Goal: Task Accomplishment & Management: Manage account settings

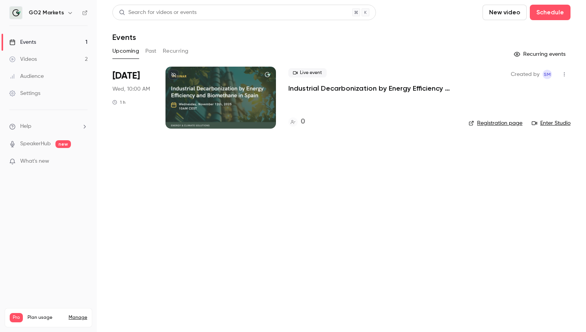
click at [37, 95] on div "Settings" at bounding box center [24, 94] width 31 height 8
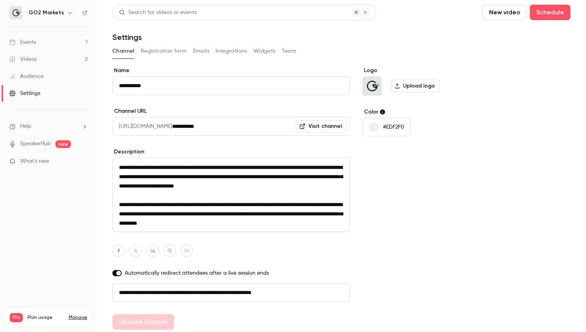
click at [157, 50] on button "Registration form" at bounding box center [164, 51] width 46 height 12
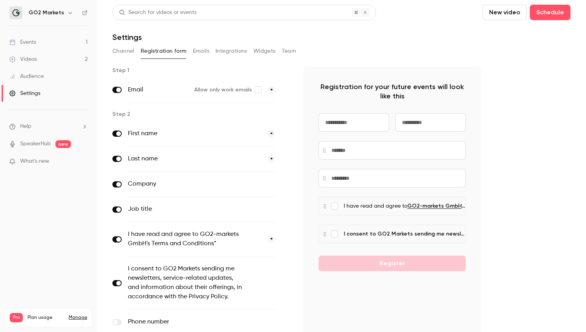
click at [210, 48] on div "Channel Registration form Emails Integrations Widgets Team" at bounding box center [341, 51] width 458 height 12
click at [220, 50] on button "Integrations" at bounding box center [232, 51] width 32 height 12
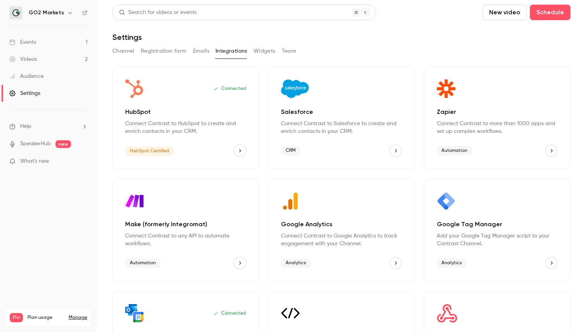
click at [275, 50] on button "Widgets" at bounding box center [265, 51] width 22 height 12
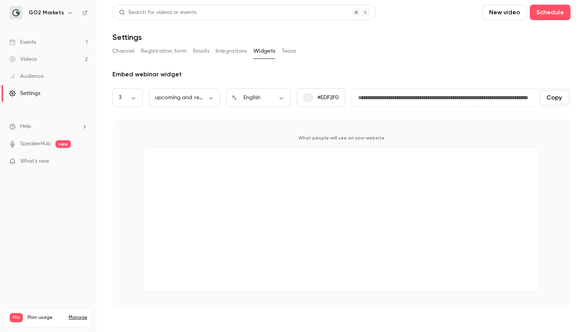
click at [286, 48] on button "Team" at bounding box center [289, 51] width 15 height 12
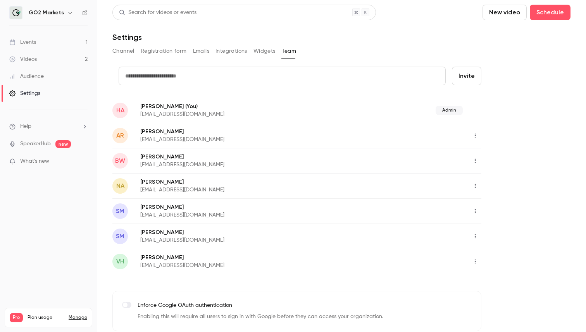
click at [64, 38] on link "Events 1" at bounding box center [48, 42] width 97 height 17
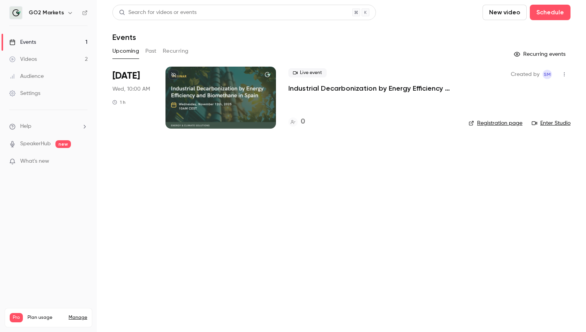
click at [19, 313] on span "Pro" at bounding box center [16, 317] width 13 height 9
click at [76, 315] on link "Manage" at bounding box center [78, 318] width 19 height 6
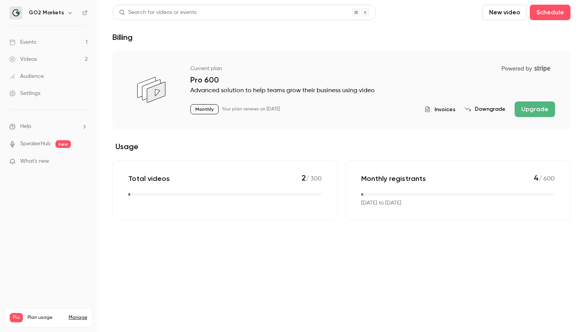
click at [440, 106] on span "Invoices" at bounding box center [445, 109] width 21 height 8
